Goal: Transaction & Acquisition: Purchase product/service

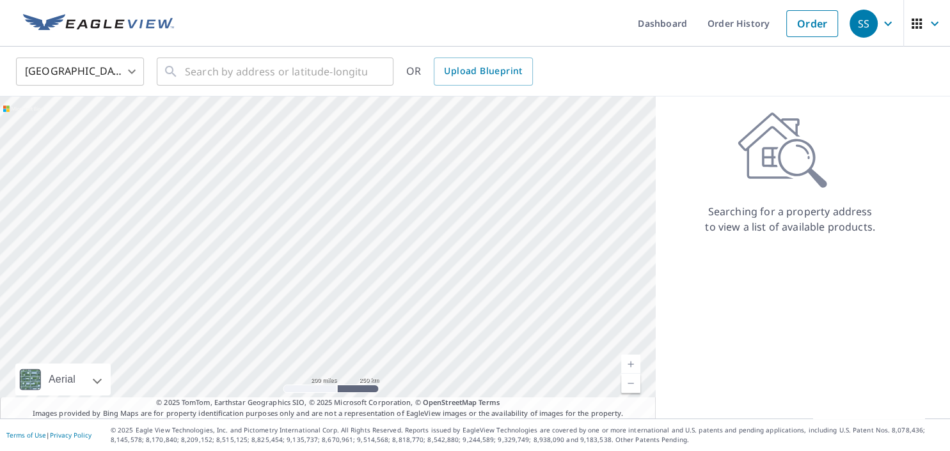
click at [707, 301] on div "Searching for a property address to view a list of available products." at bounding box center [789, 258] width 269 height 322
click at [189, 74] on input "text" at bounding box center [276, 72] width 182 height 36
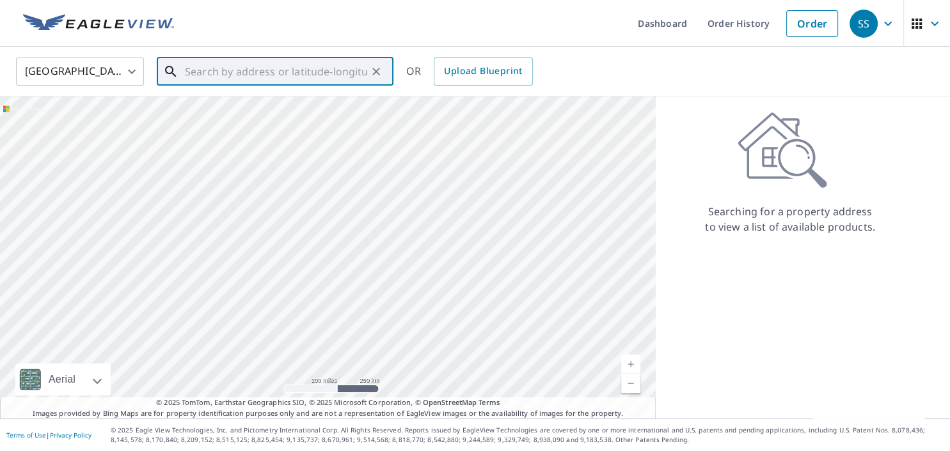
paste input "[STREET_ADDRESS]"
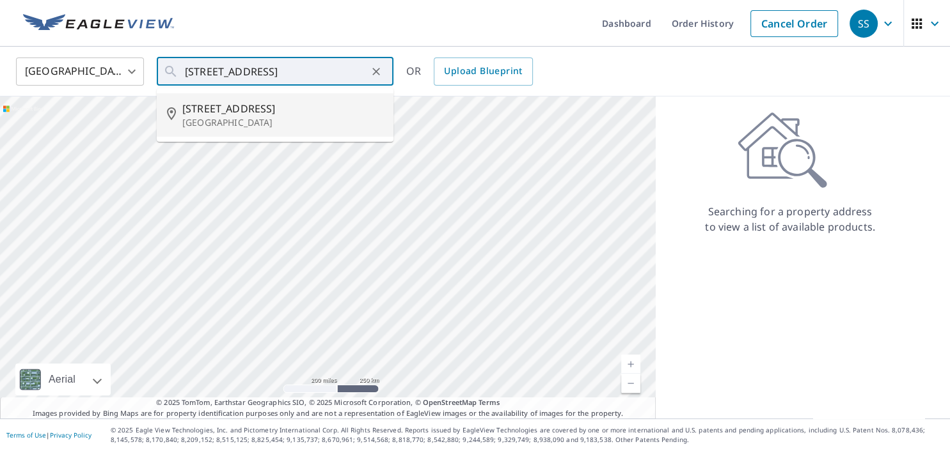
type input "[STREET_ADDRESS][PERSON_NAME]"
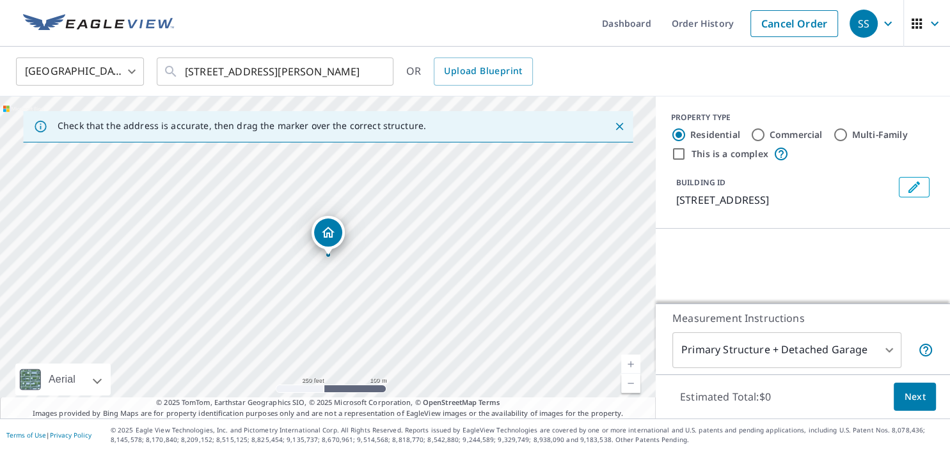
click at [630, 365] on link "Current Level 17, Zoom In" at bounding box center [630, 364] width 19 height 19
click at [630, 365] on link "Current Level 17.614108846380674, Zoom In" at bounding box center [630, 364] width 19 height 19
click at [630, 365] on link "Current Level 18.323605671238173, Zoom In Disabled" at bounding box center [630, 364] width 19 height 19
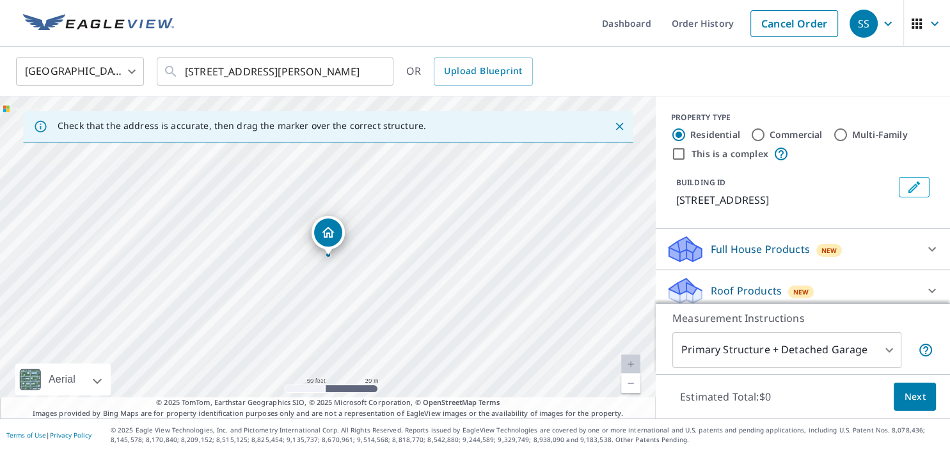
click at [630, 365] on link "Current Level 19, Zoom In Disabled" at bounding box center [630, 364] width 19 height 19
click at [630, 365] on link "Current Level 20, Zoom In Disabled" at bounding box center [630, 364] width 19 height 19
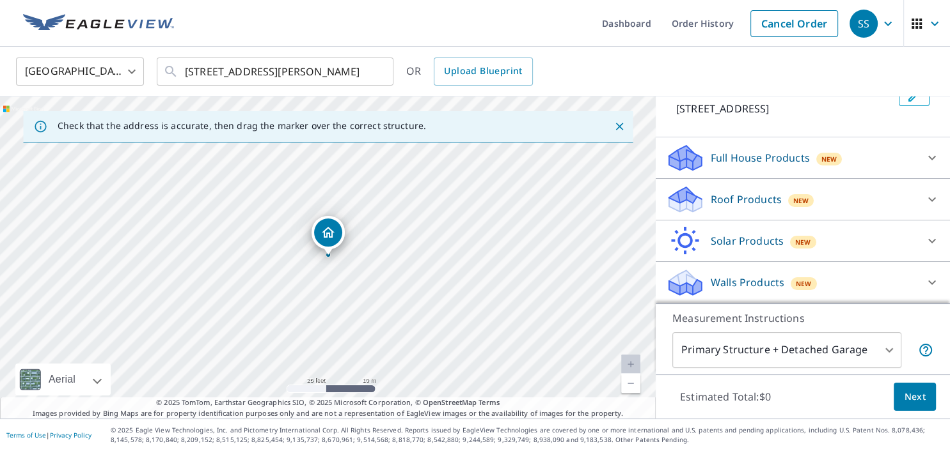
scroll to position [106, 0]
click at [915, 191] on div "Roof Products New" at bounding box center [791, 200] width 251 height 30
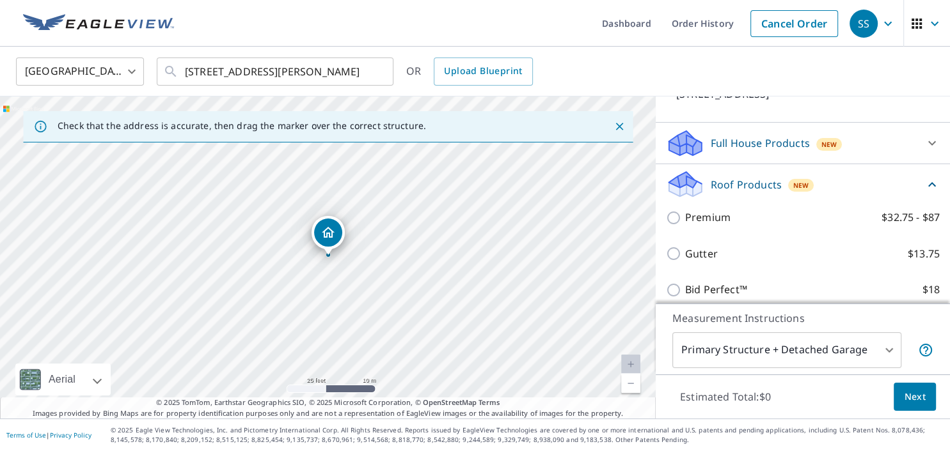
scroll to position [106, 0]
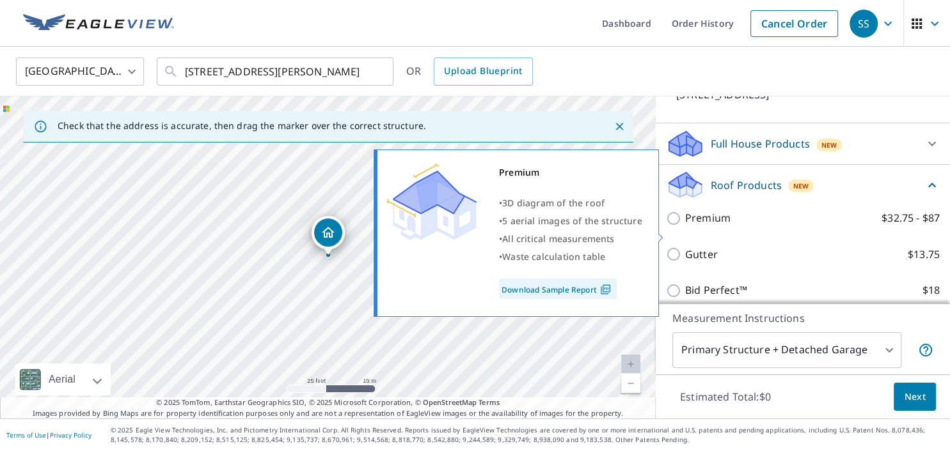
click at [698, 226] on p "Premium" at bounding box center [707, 218] width 45 height 16
click at [685, 226] on input "Premium $32.75 - $87" at bounding box center [675, 218] width 19 height 15
checkbox input "true"
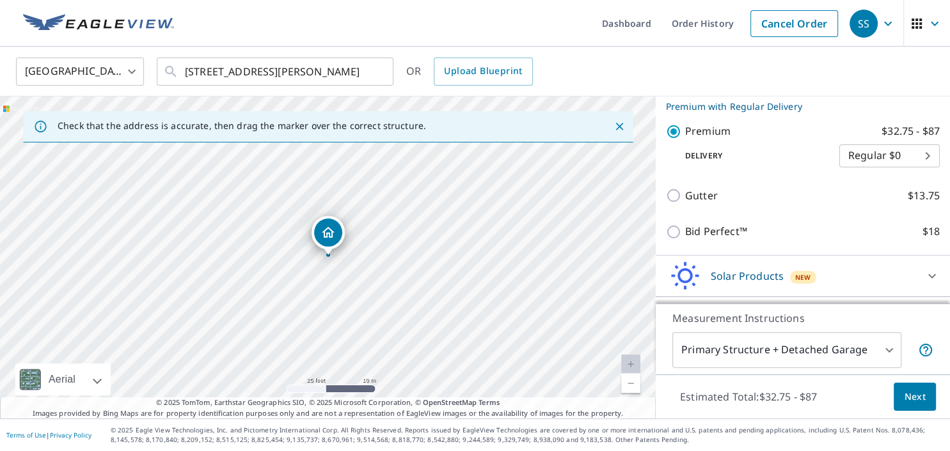
scroll to position [263, 0]
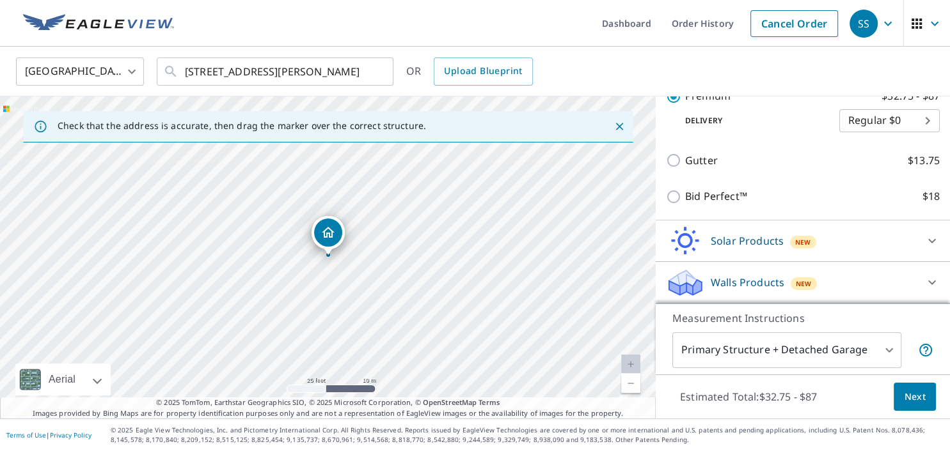
click at [902, 400] on button "Next" at bounding box center [914, 397] width 42 height 29
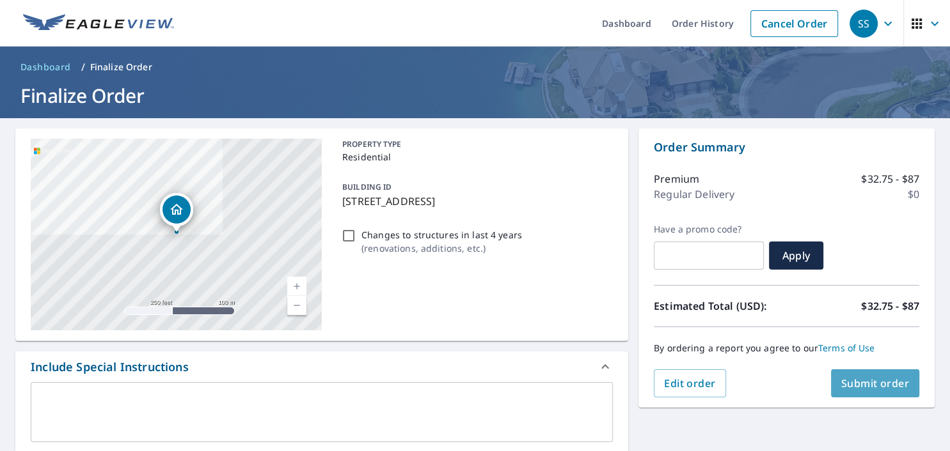
click at [870, 382] on span "Submit order" at bounding box center [875, 384] width 68 height 14
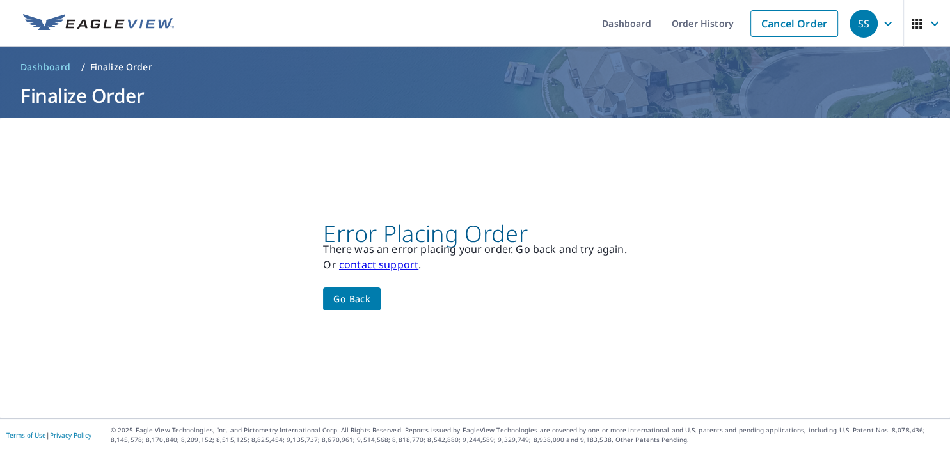
click at [870, 382] on div "Error Placing Order There was an error placing your order. Go back and try agai…" at bounding box center [475, 268] width 950 height 301
click at [357, 294] on span "Go back" at bounding box center [351, 300] width 37 height 16
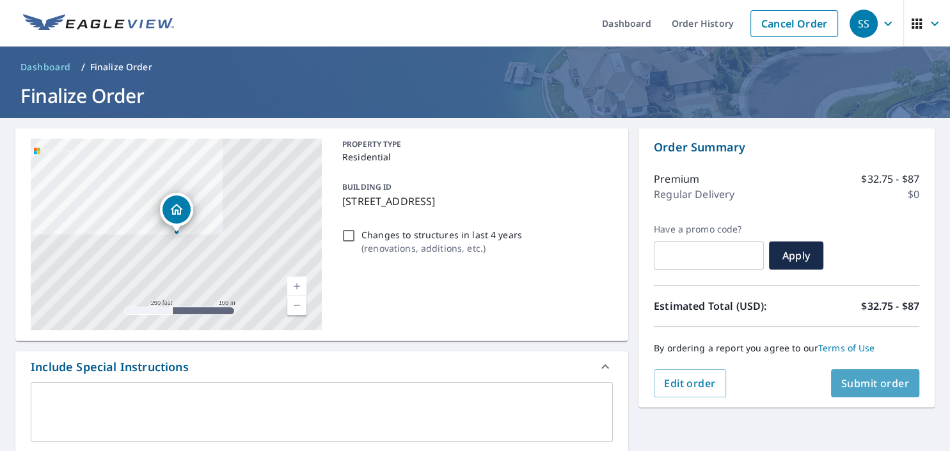
click at [843, 376] on button "Submit order" at bounding box center [875, 384] width 89 height 28
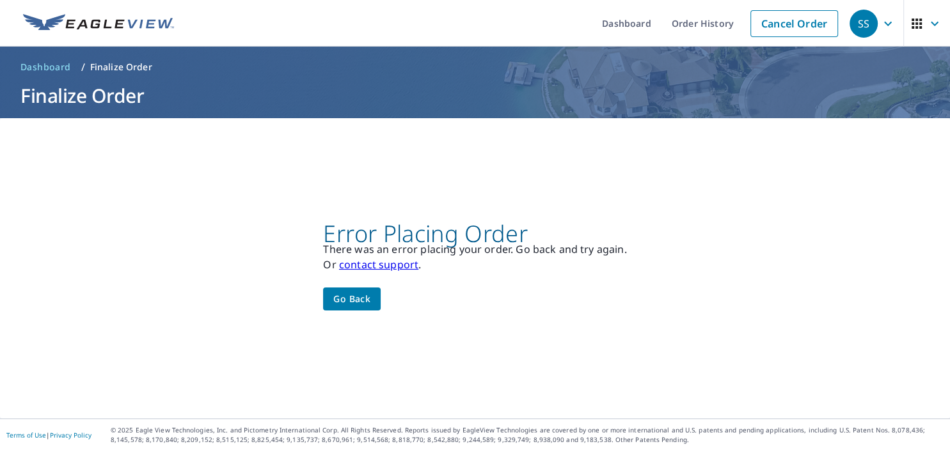
click at [350, 298] on span "Go back" at bounding box center [351, 300] width 37 height 16
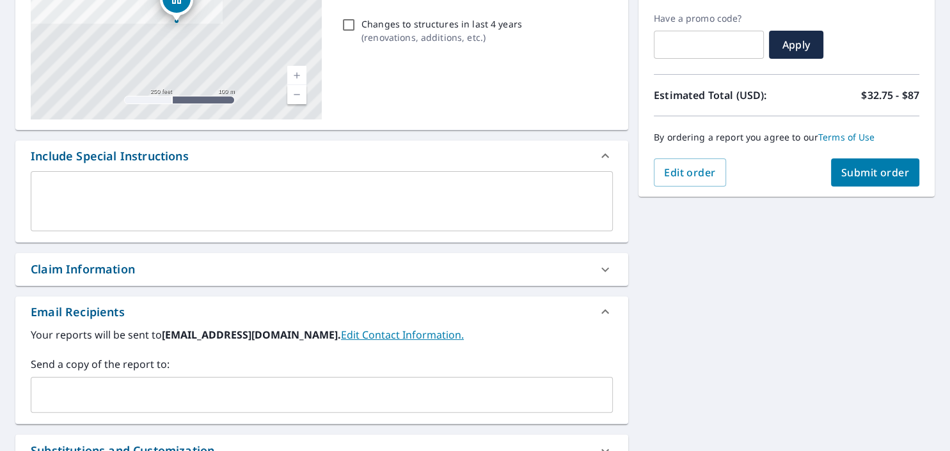
scroll to position [206, 0]
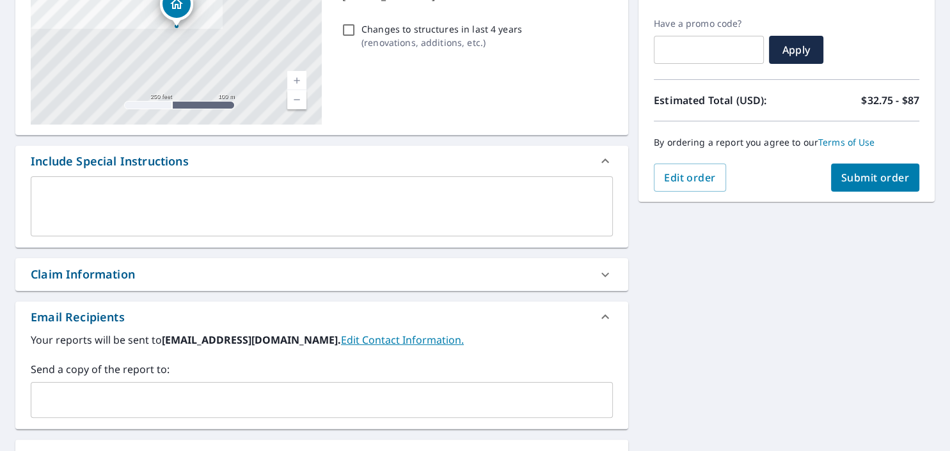
click at [601, 273] on icon at bounding box center [605, 274] width 8 height 4
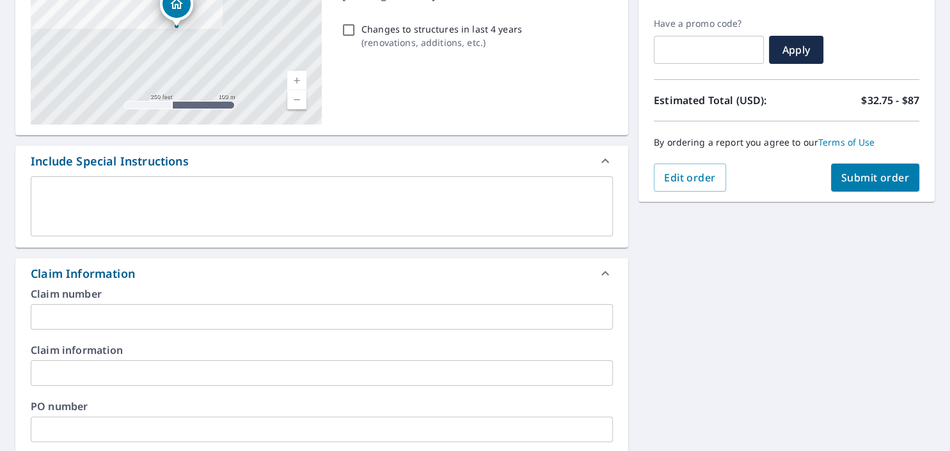
click at [601, 273] on icon at bounding box center [604, 273] width 15 height 15
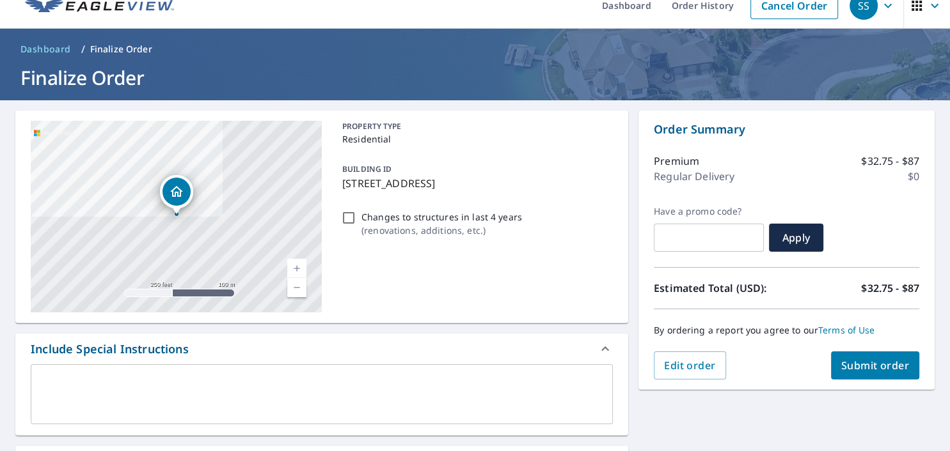
scroll to position [17, 0]
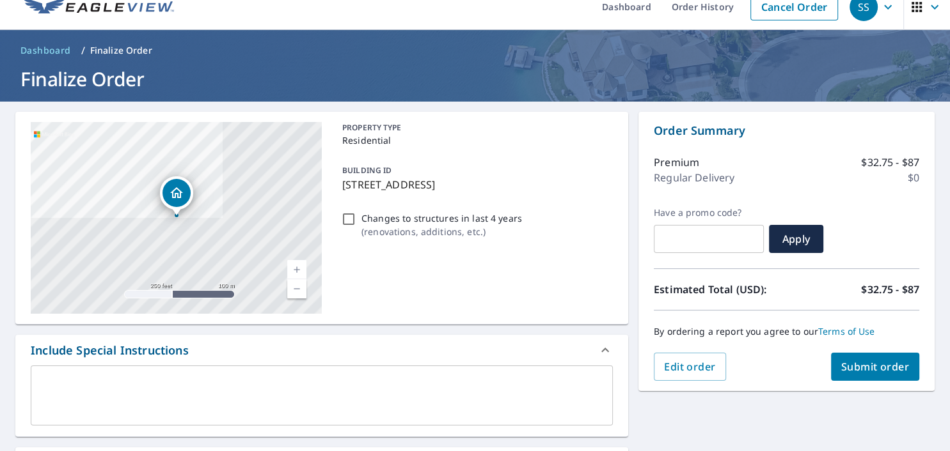
click at [293, 266] on link "Current Level 17, Zoom In" at bounding box center [296, 269] width 19 height 19
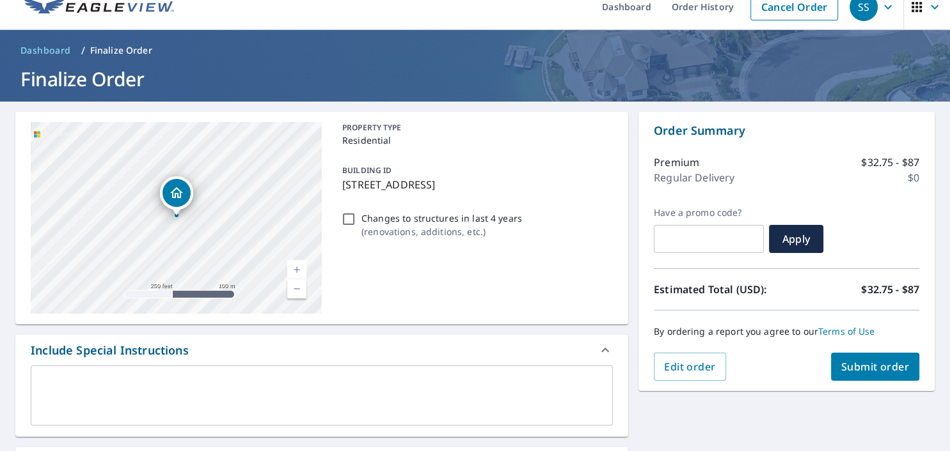
click at [293, 266] on link "Current Level 17.609210046967835, Zoom In" at bounding box center [296, 269] width 19 height 19
click at [293, 266] on link "Current Level 18.36270981448491, Zoom In Disabled" at bounding box center [296, 269] width 19 height 19
click at [293, 266] on link "Current Level 20, Zoom In Disabled" at bounding box center [296, 269] width 19 height 19
drag, startPoint x: 232, startPoint y: 224, endPoint x: 217, endPoint y: 280, distance: 58.3
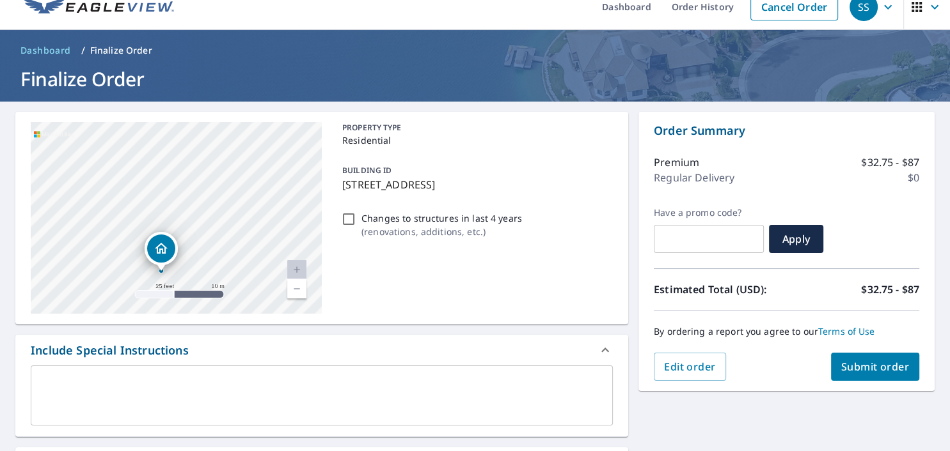
click at [217, 280] on div "[STREET_ADDRESS][PERSON_NAME]" at bounding box center [176, 218] width 291 height 192
click at [155, 247] on icon "Dropped pin, building 1, Residential property, 150 Ranch Ridge Dr Dripping Spri…" at bounding box center [160, 248] width 15 height 15
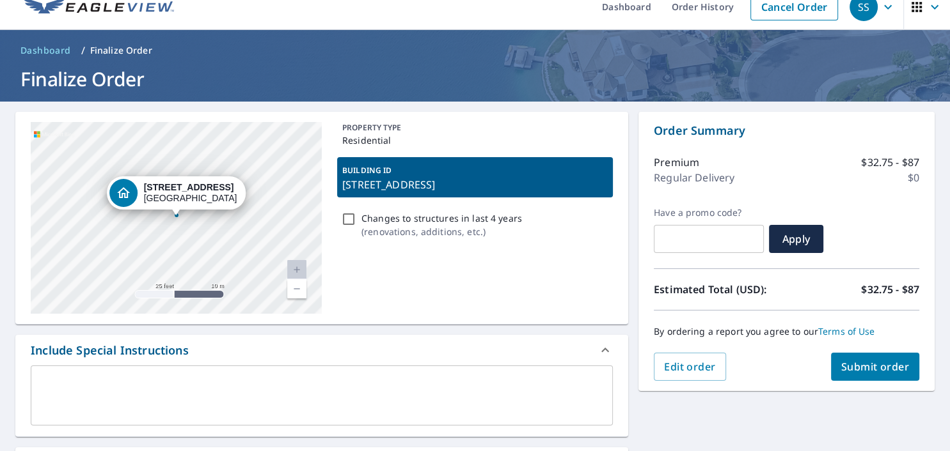
click at [884, 363] on span "Submit order" at bounding box center [875, 367] width 68 height 14
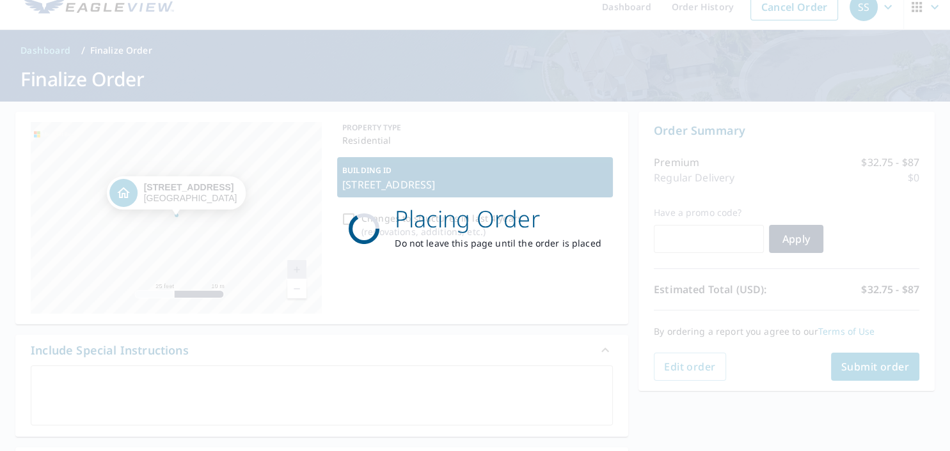
scroll to position [0, 0]
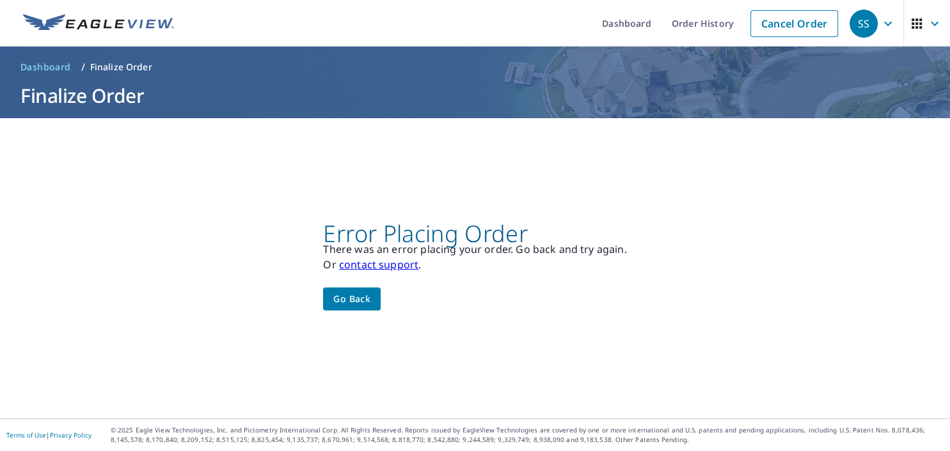
click at [884, 363] on div "Error Placing Order There was an error placing your order. Go back and try agai…" at bounding box center [475, 268] width 950 height 301
click at [375, 263] on link "contact support" at bounding box center [378, 265] width 79 height 14
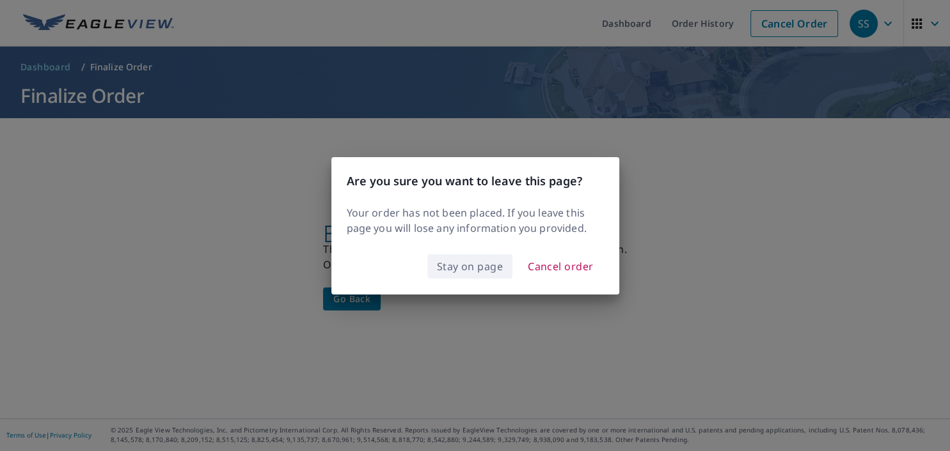
click at [474, 274] on span "Stay on page" at bounding box center [470, 267] width 67 height 18
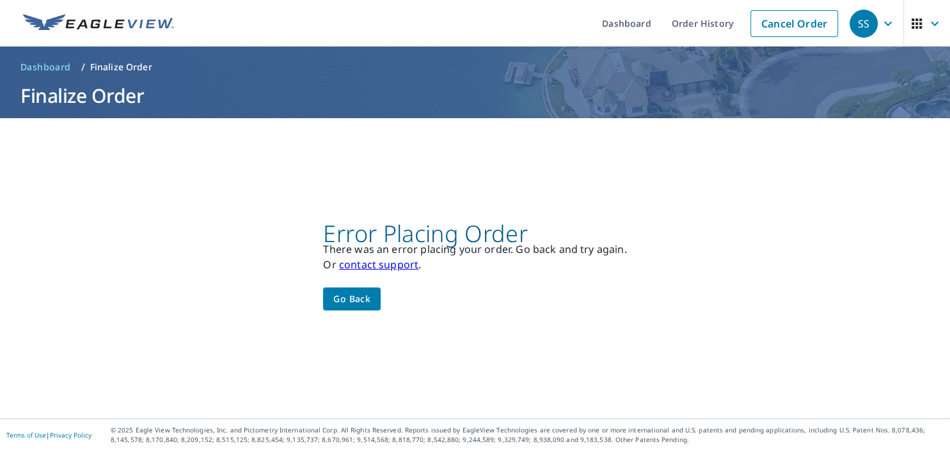
click at [395, 260] on link "contact support" at bounding box center [378, 265] width 79 height 14
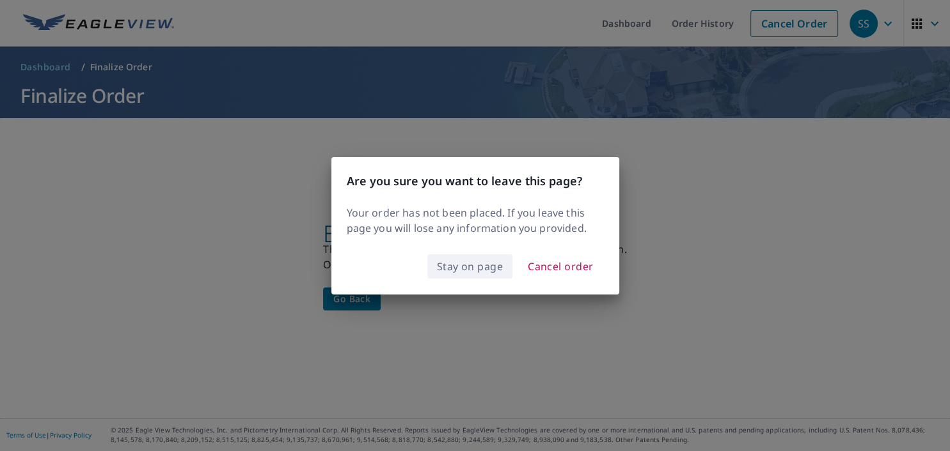
click at [477, 267] on span "Stay on page" at bounding box center [470, 267] width 67 height 18
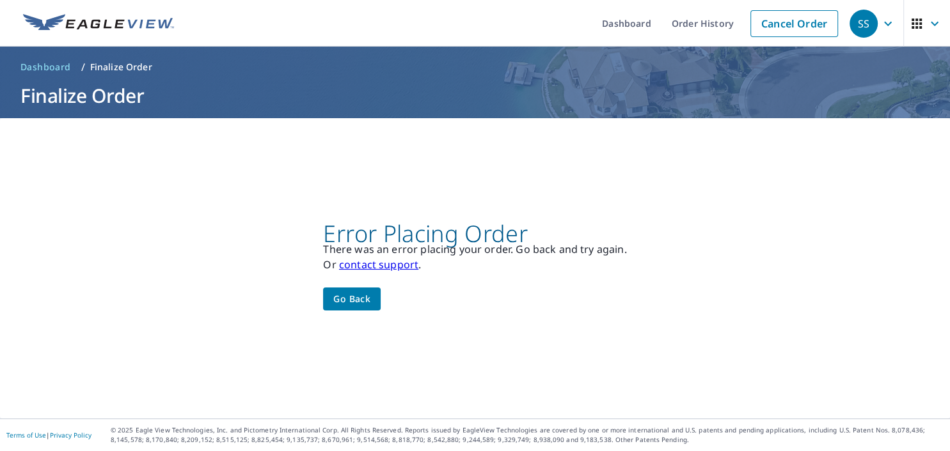
click at [337, 295] on span "Go back" at bounding box center [351, 300] width 37 height 16
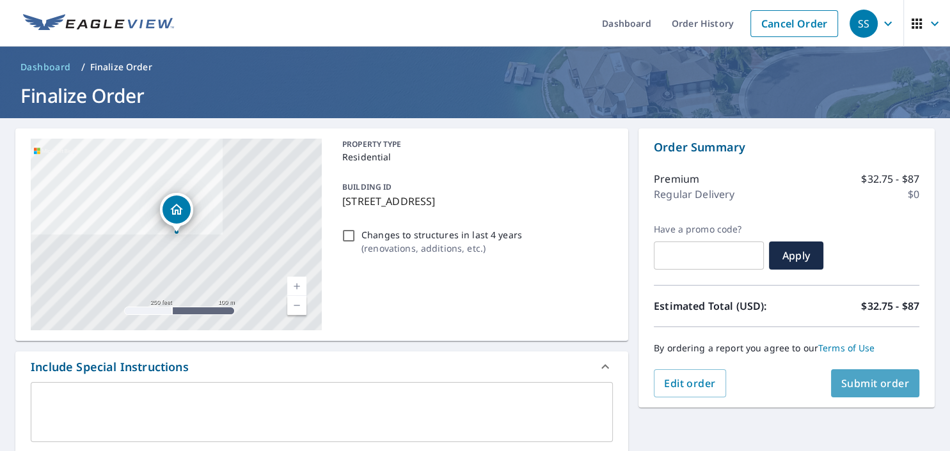
click at [879, 375] on button "Submit order" at bounding box center [875, 384] width 89 height 28
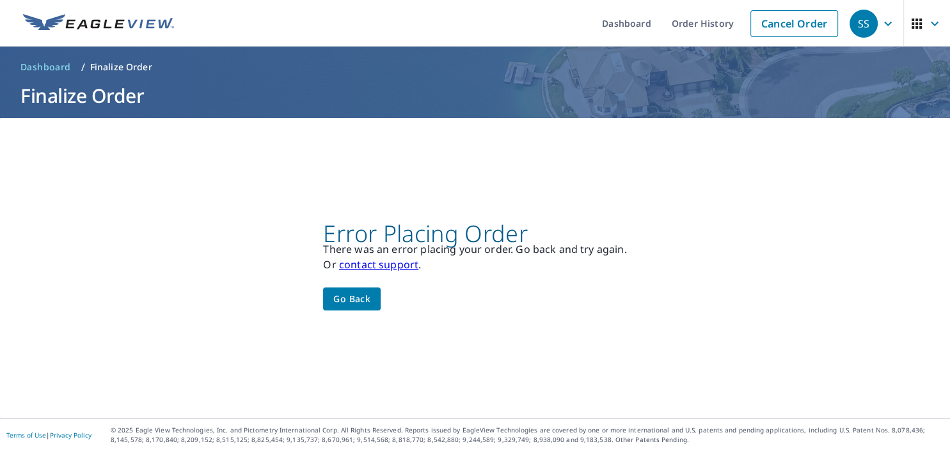
click at [879, 375] on div "Error Placing Order There was an error placing your order. Go back and try agai…" at bounding box center [475, 268] width 950 height 301
